Goal: Transaction & Acquisition: Download file/media

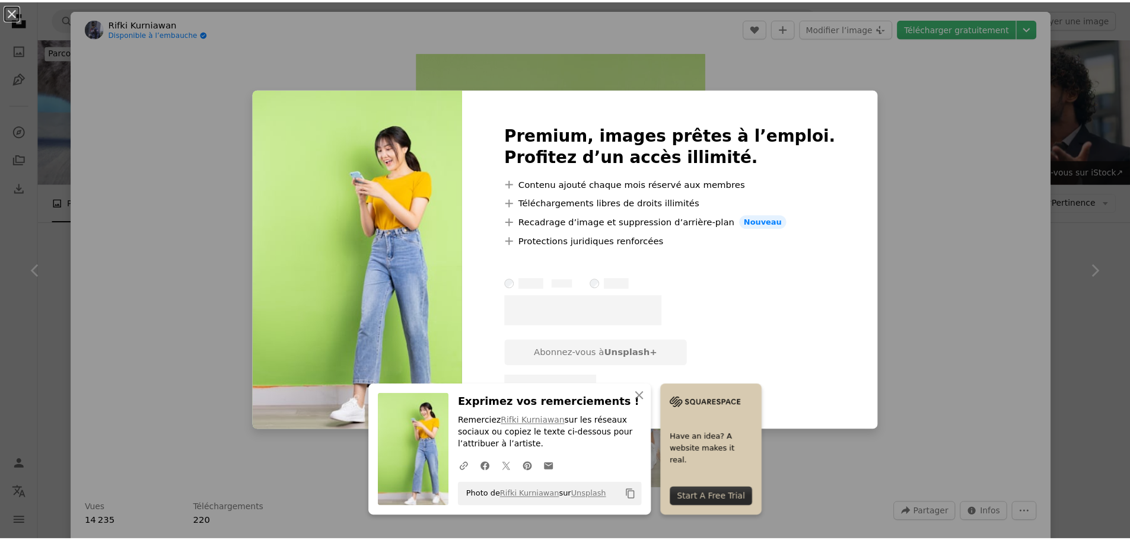
scroll to position [2314, 0]
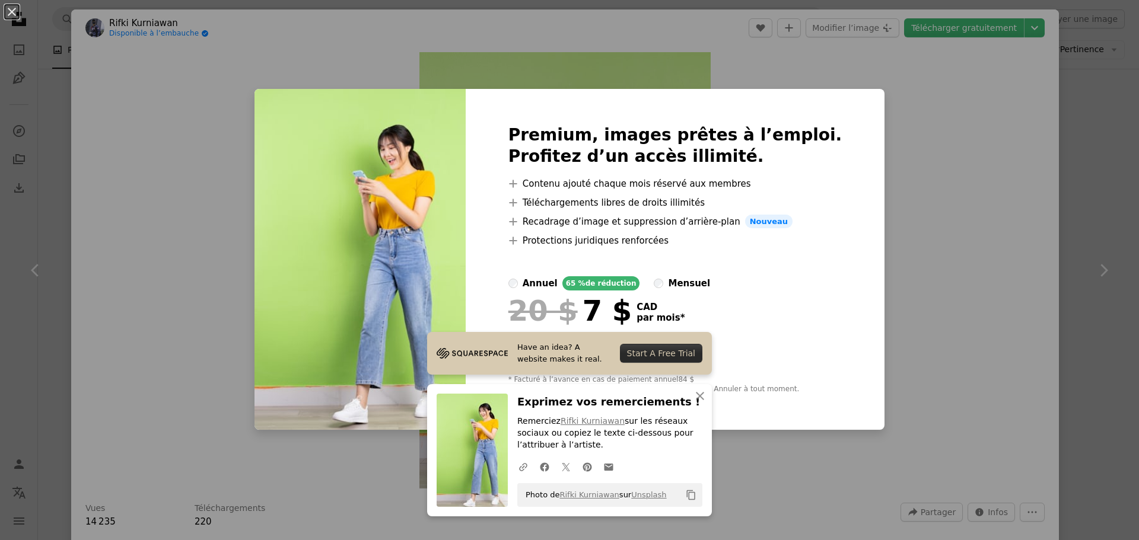
click at [845, 120] on div "Premium, images prêtes à l’emploi. Profitez d’un accès illimité. A plus sign Co…" at bounding box center [675, 260] width 419 height 342
click at [699, 398] on icon "An X shape" at bounding box center [700, 396] width 14 height 14
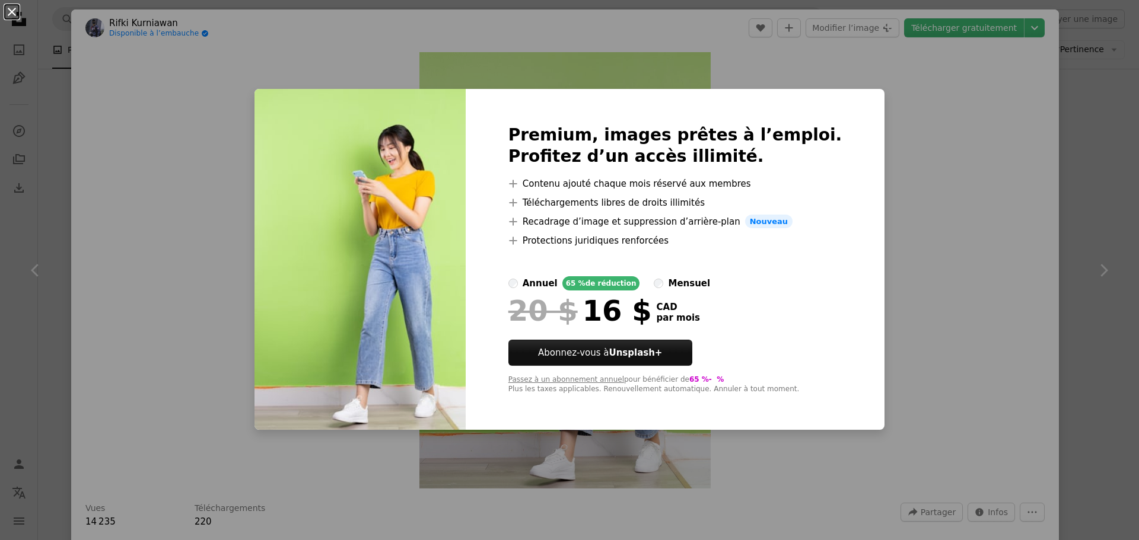
click at [12, 15] on button "An X shape" at bounding box center [12, 12] width 14 height 14
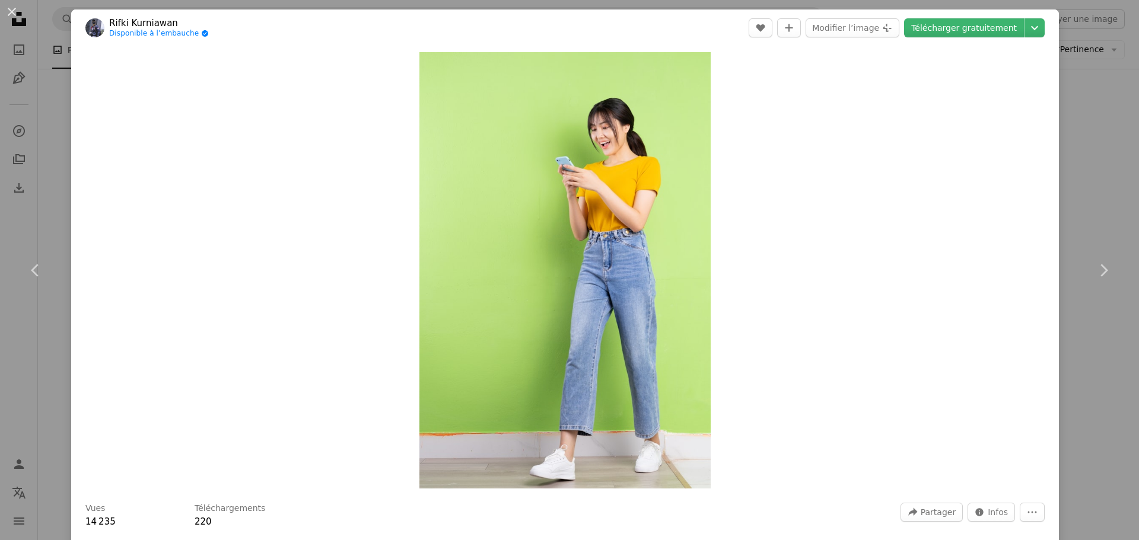
click at [14, 12] on button "An X shape" at bounding box center [12, 12] width 14 height 14
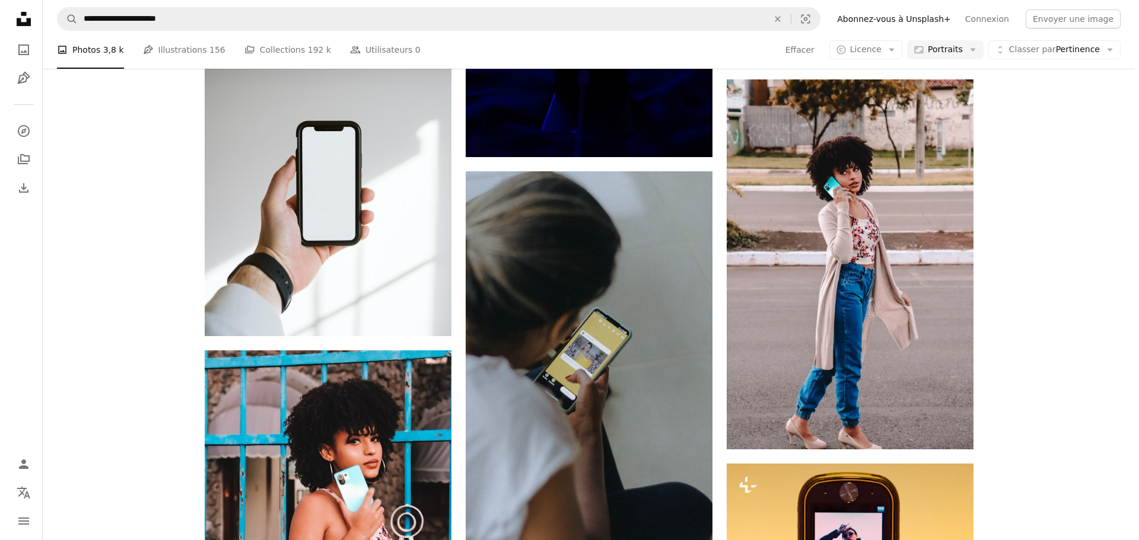
scroll to position [3915, 0]
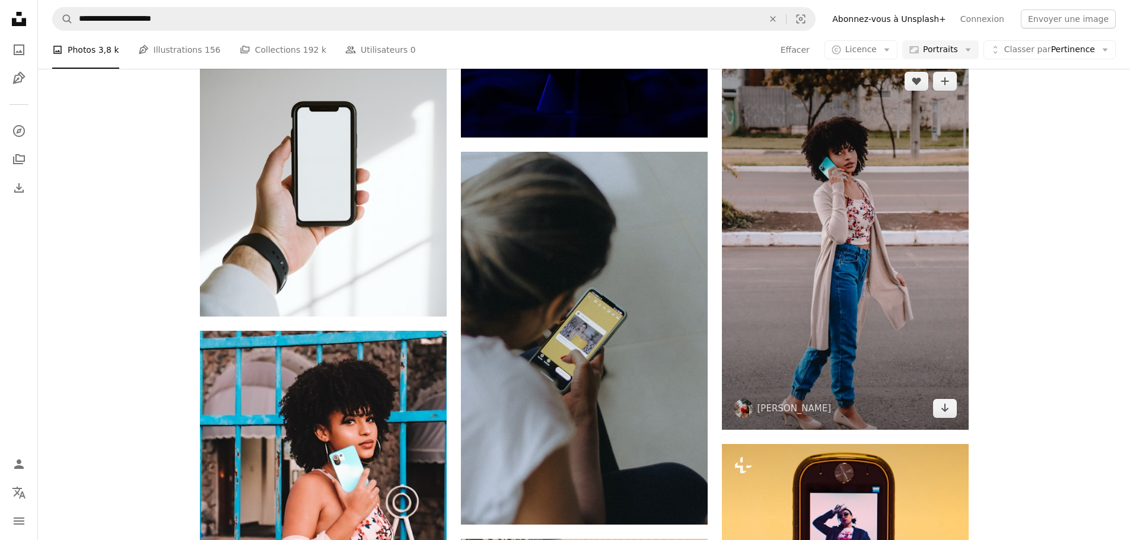
click at [894, 320] on img at bounding box center [845, 245] width 247 height 370
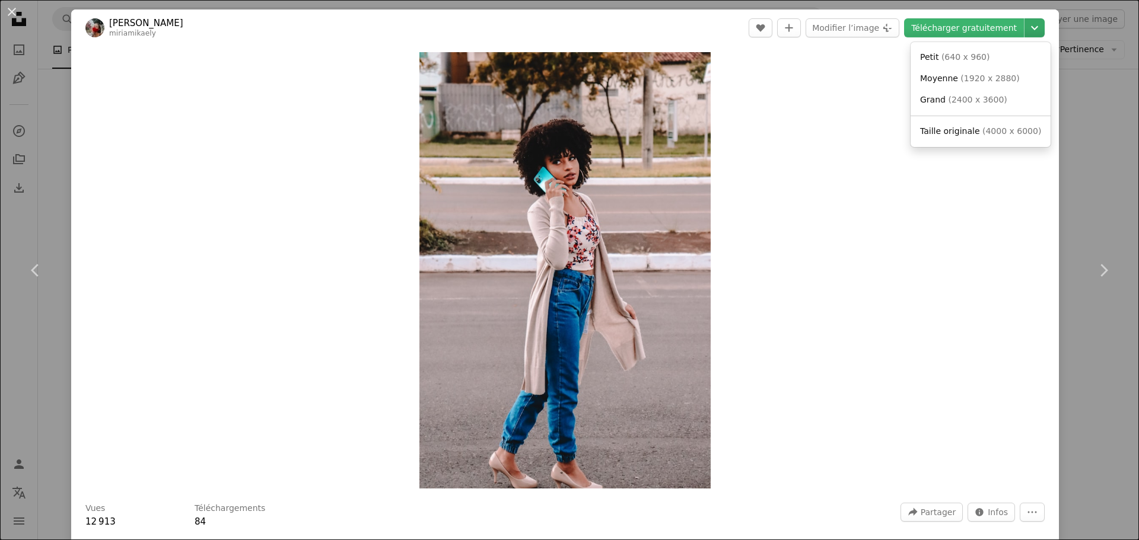
click at [1032, 30] on icon "Chevron down" at bounding box center [1034, 28] width 19 height 14
click at [975, 72] on link "Moyenne ( 1920 x 2880 )" at bounding box center [980, 78] width 131 height 21
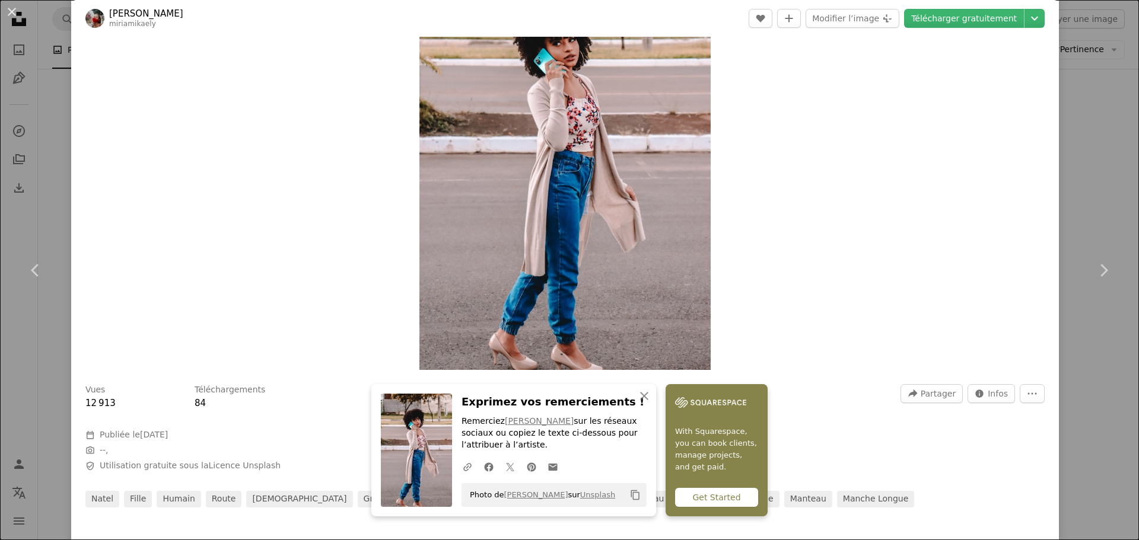
scroll to position [59, 0]
